Goal: Task Accomplishment & Management: Use online tool/utility

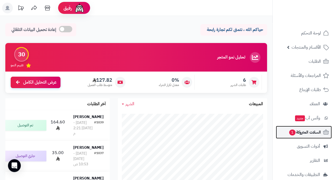
click at [298, 131] on span "السلات المتروكة 1" at bounding box center [305, 131] width 32 height 7
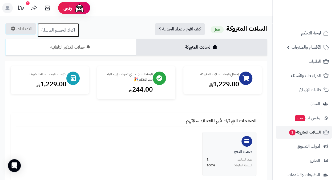
click at [66, 29] on link "أكواد الخصم المرسلة" at bounding box center [58, 30] width 42 height 14
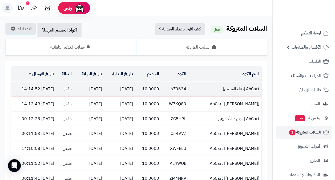
click at [224, 89] on td "AbCart [وفاء السلمي]" at bounding box center [224, 89] width 73 height 15
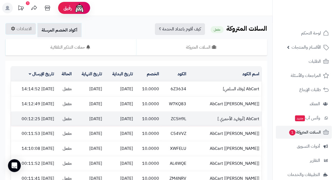
click at [123, 115] on td "22/09/2025" at bounding box center [119, 118] width 31 height 15
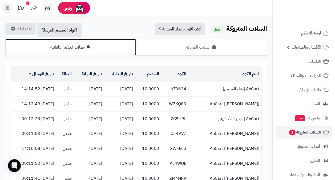
click at [76, 47] on link "حملات التذكير التلقائية" at bounding box center [70, 47] width 131 height 17
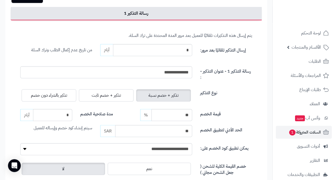
scroll to position [80, 0]
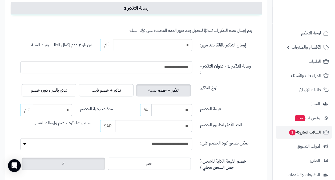
click at [218, 96] on div "نوع التذكير تذكير + خصم نسبة تذكير + خصم ثابت تذكير بالشراء دون خصم" at bounding box center [136, 87] width 240 height 21
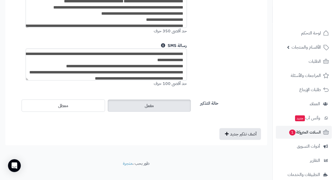
scroll to position [507, 0]
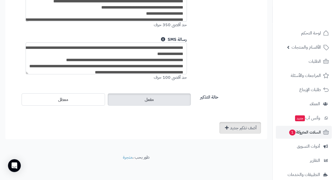
click at [246, 127] on link "أضف تذكير جديد" at bounding box center [240, 128] width 42 height 12
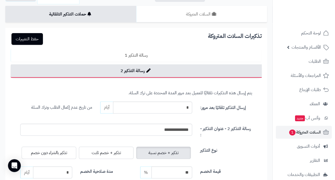
scroll to position [21, 0]
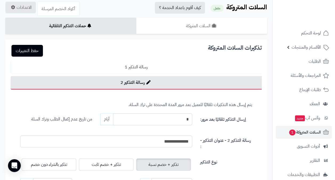
click at [107, 118] on span "أيام" at bounding box center [106, 119] width 13 height 12
click at [128, 118] on input "*" at bounding box center [152, 119] width 79 height 12
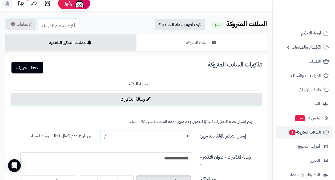
scroll to position [0, 0]
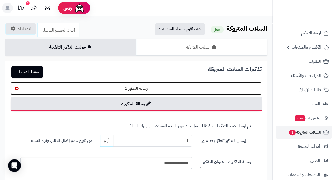
click at [155, 87] on link "رسالة التذكير 1" at bounding box center [136, 88] width 251 height 13
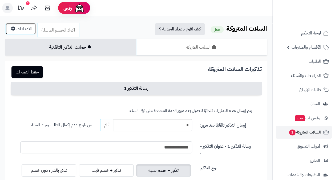
click at [29, 29] on link "الاعدادات" at bounding box center [20, 29] width 31 height 12
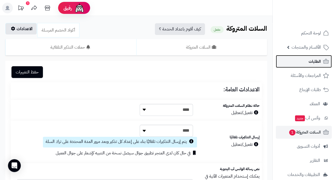
click at [315, 59] on span "الطلبات" at bounding box center [315, 61] width 12 height 7
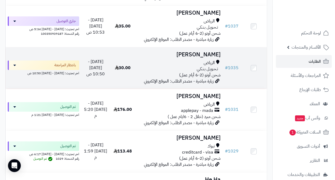
scroll to position [133, 0]
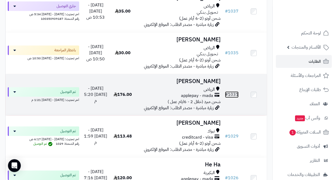
click at [229, 97] on link "# 1031" at bounding box center [232, 94] width 14 height 6
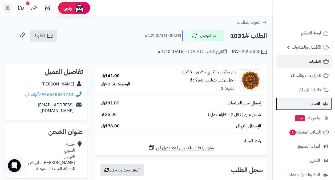
click at [316, 103] on span "العملاء" at bounding box center [314, 103] width 11 height 7
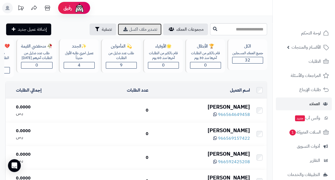
click at [123, 29] on icon at bounding box center [125, 29] width 4 height 4
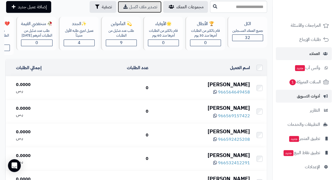
scroll to position [53, 0]
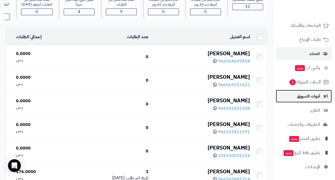
click at [307, 99] on span "أدوات التسويق" at bounding box center [308, 95] width 23 height 7
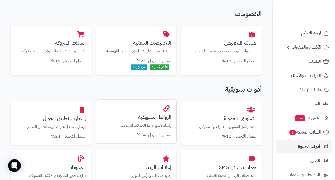
scroll to position [133, 0]
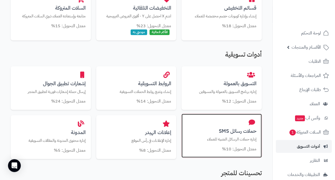
click at [225, 135] on div "حملات رسائل SMS إدارة حملات الرسائل النصية للعملاء معدل التحويل: 10%" at bounding box center [222, 136] width 80 height 44
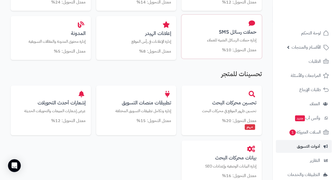
scroll to position [240, 0]
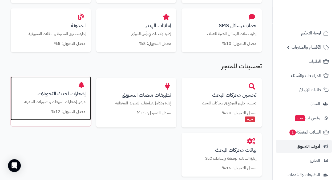
click at [62, 102] on p "عرض إشعارات المبيعات والتحويلات الحديثة" at bounding box center [51, 102] width 70 height 6
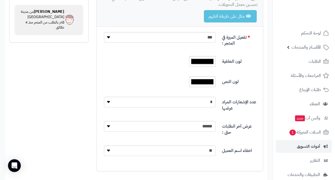
scroll to position [80, 0]
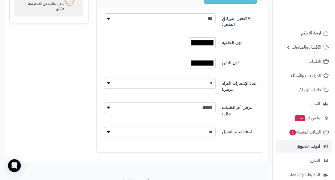
click at [108, 81] on select "* * * * *" at bounding box center [160, 83] width 112 height 11
select select "*"
click at [104, 78] on select "* * * * *" at bounding box center [160, 83] width 112 height 11
click at [144, 108] on select "***** ****** ****** ****** ******" at bounding box center [160, 107] width 112 height 11
click at [104, 102] on select "***** ****** ****** ****** ******" at bounding box center [160, 107] width 112 height 11
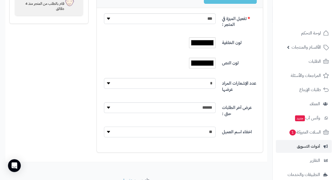
click at [147, 134] on select "** ***" at bounding box center [160, 131] width 112 height 11
click at [109, 130] on select "** ***" at bounding box center [160, 131] width 112 height 11
click at [104, 126] on select "** ***" at bounding box center [160, 131] width 112 height 11
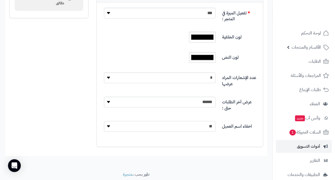
scroll to position [103, 0]
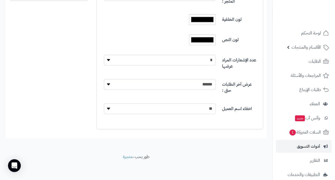
click at [113, 106] on select "** ***" at bounding box center [160, 108] width 112 height 11
select select "*"
click at [104, 103] on select "** ***" at bounding box center [160, 108] width 112 height 11
click at [30, 104] on div "Social Proof لتحسين التحويلات وتحفيز العملاء على الشراء تتيح هذه الميزات إضافة …" at bounding box center [136, 37] width 262 height 193
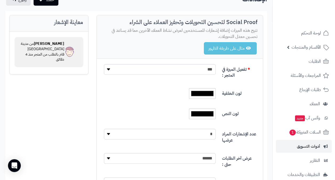
scroll to position [23, 0]
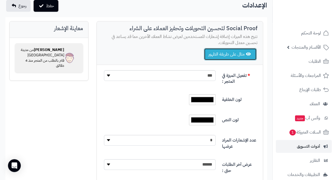
click at [219, 51] on button "مثال على طريقة الظهور" at bounding box center [230, 54] width 53 height 12
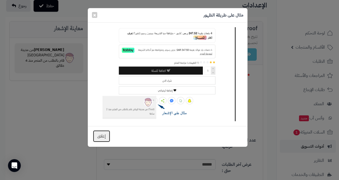
click at [103, 136] on button "إغلاق" at bounding box center [102, 136] width 18 height 12
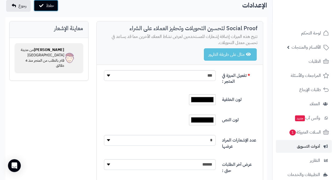
click at [56, 5] on button "حفظ" at bounding box center [46, 6] width 25 height 12
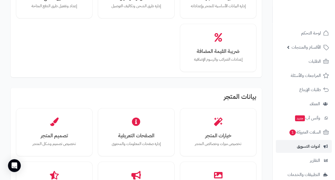
scroll to position [187, 0]
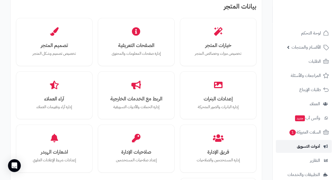
click at [314, 146] on span "أدوات التسويق" at bounding box center [308, 145] width 23 height 7
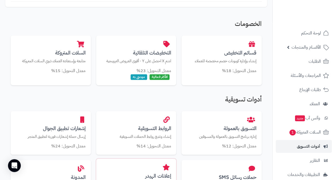
scroll to position [53, 0]
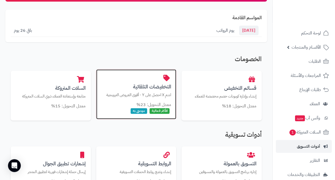
click at [144, 85] on h3 "التخفيضات التلقائية" at bounding box center [137, 87] width 70 height 6
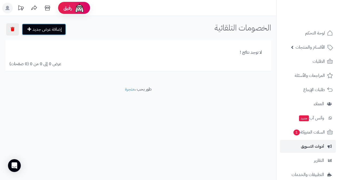
click at [56, 29] on link "إضافة عرض جديد" at bounding box center [44, 29] width 44 height 12
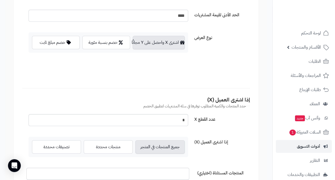
scroll to position [107, 0]
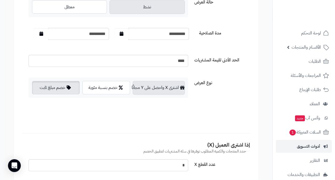
click at [53, 84] on label "خصم مبلغ ثابت" at bounding box center [56, 87] width 48 height 13
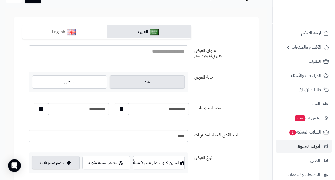
scroll to position [0, 0]
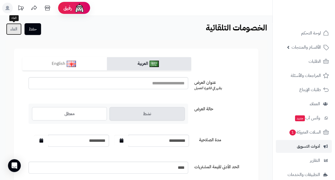
click at [10, 27] on link "الغاء" at bounding box center [13, 29] width 15 height 12
